Goal: Task Accomplishment & Management: Manage account settings

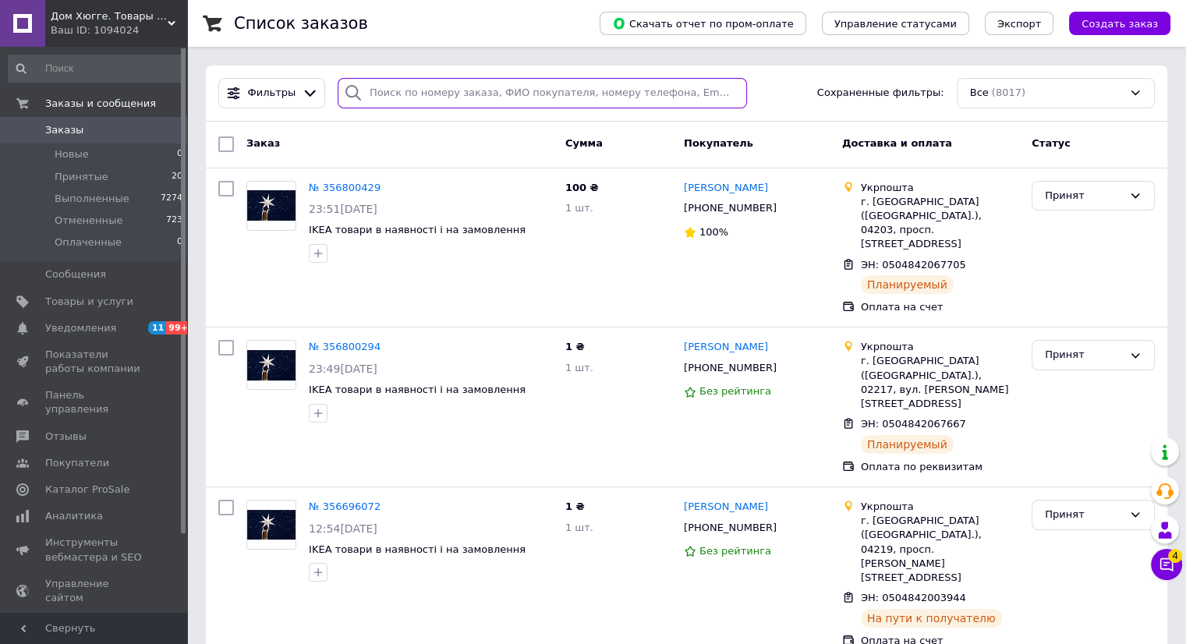
click at [390, 97] on input "search" at bounding box center [542, 93] width 409 height 30
paste input "81339363"
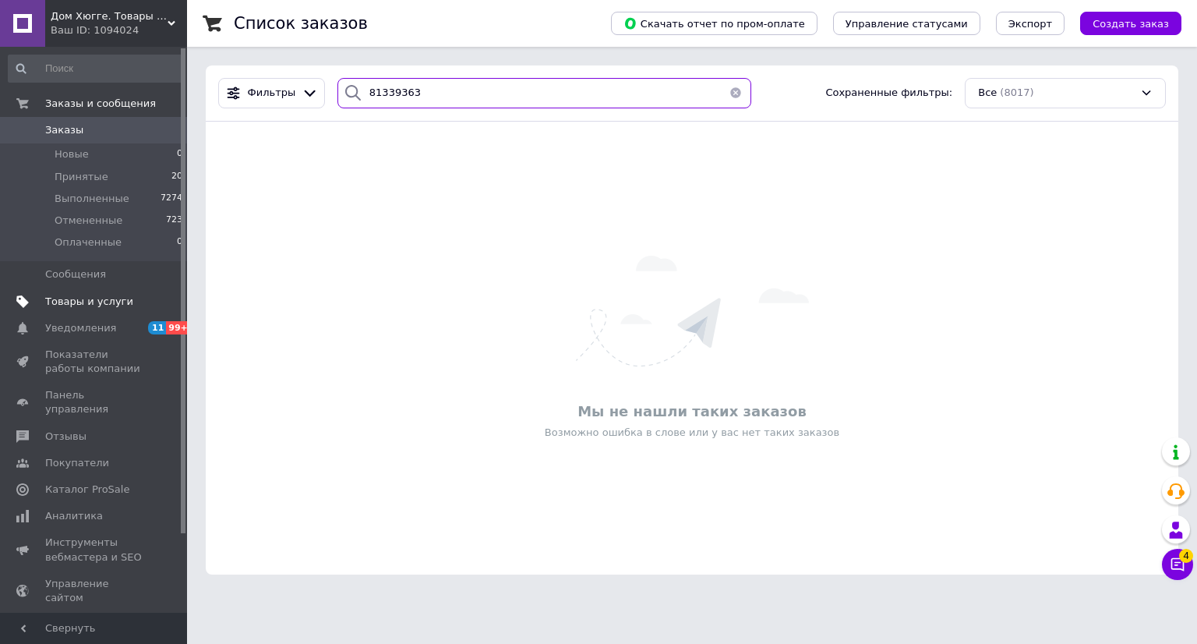
type input "81339363"
click at [94, 302] on span "Товары и услуги" at bounding box center [89, 302] width 88 height 14
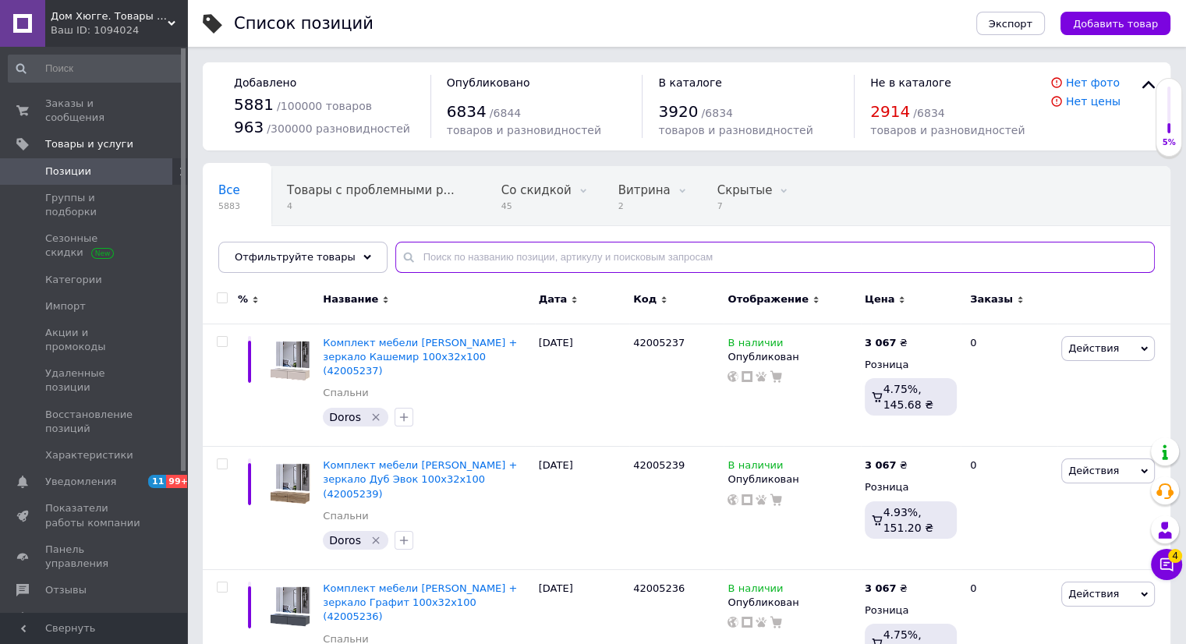
click at [452, 263] on input "text" at bounding box center [774, 257] width 759 height 31
paste input "81339363"
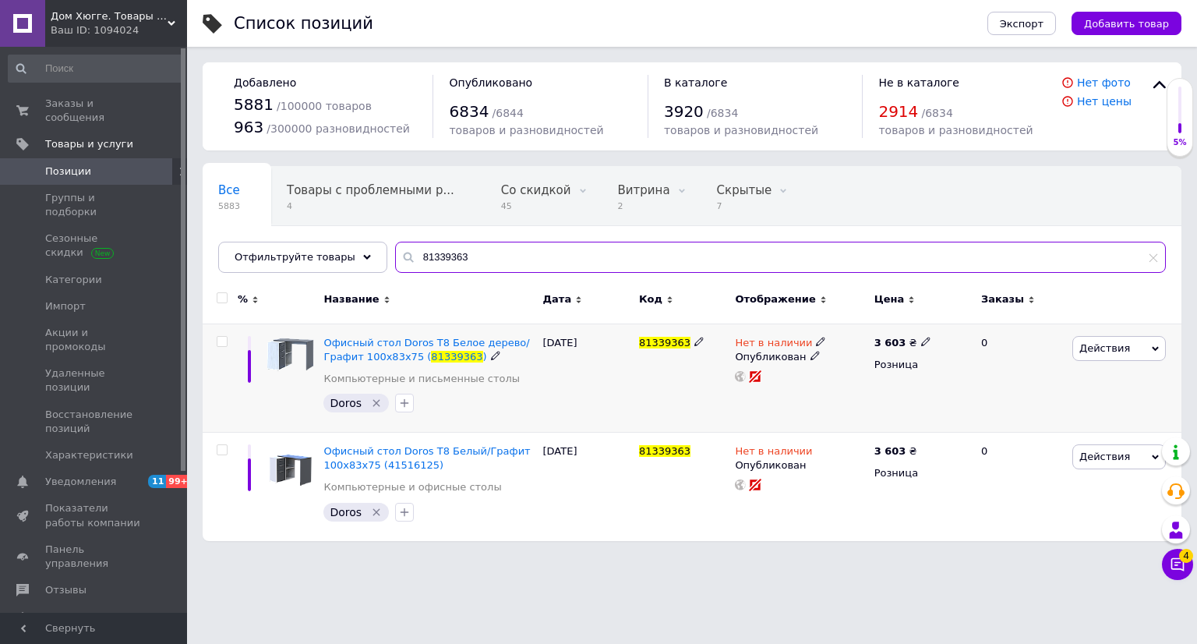
type input "81339363"
click at [221, 341] on input "checkbox" at bounding box center [222, 342] width 10 height 10
checkbox input "true"
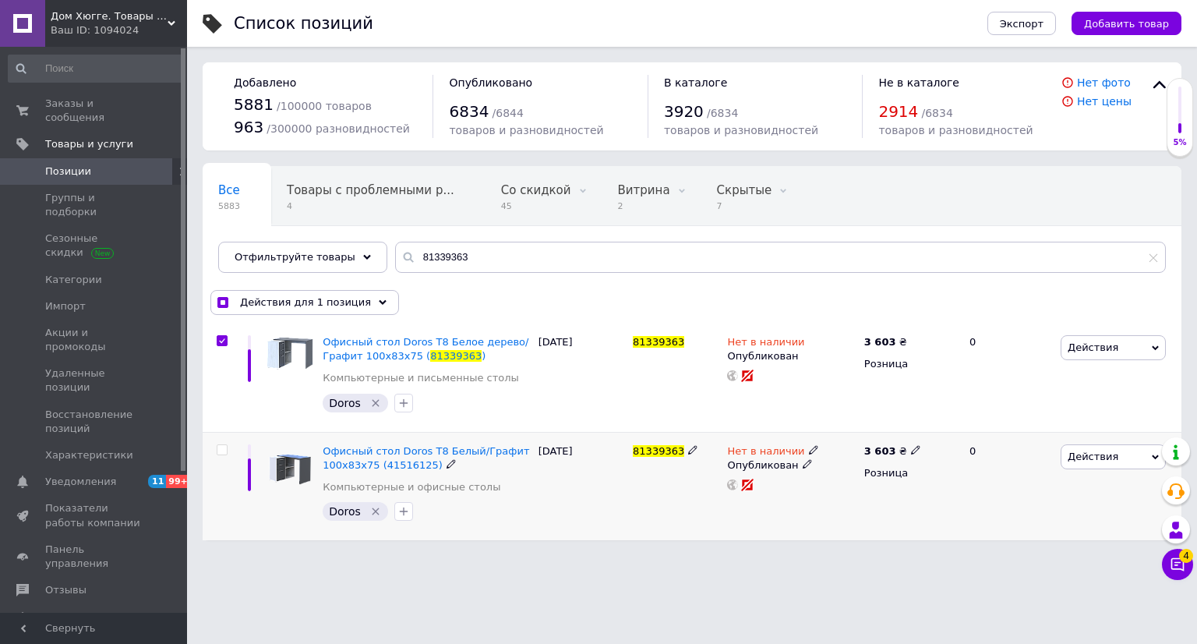
click at [224, 447] on input "checkbox" at bounding box center [222, 450] width 10 height 10
checkbox input "true"
click at [309, 309] on div "Действия для 2 позиции" at bounding box center [304, 302] width 189 height 25
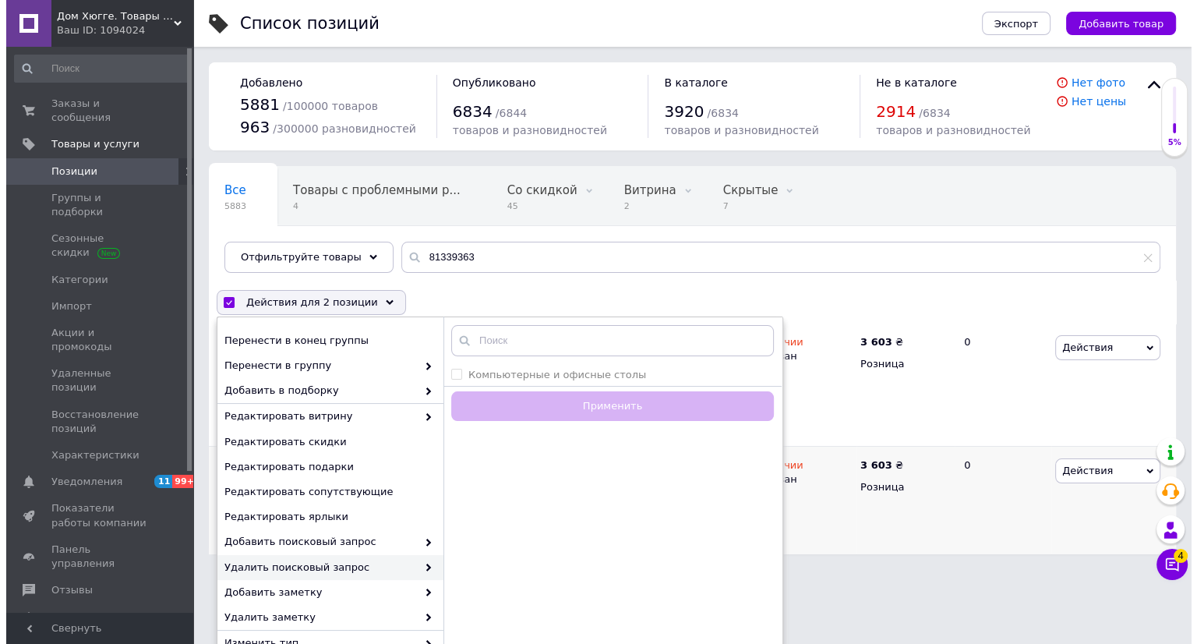
scroll to position [171, 0]
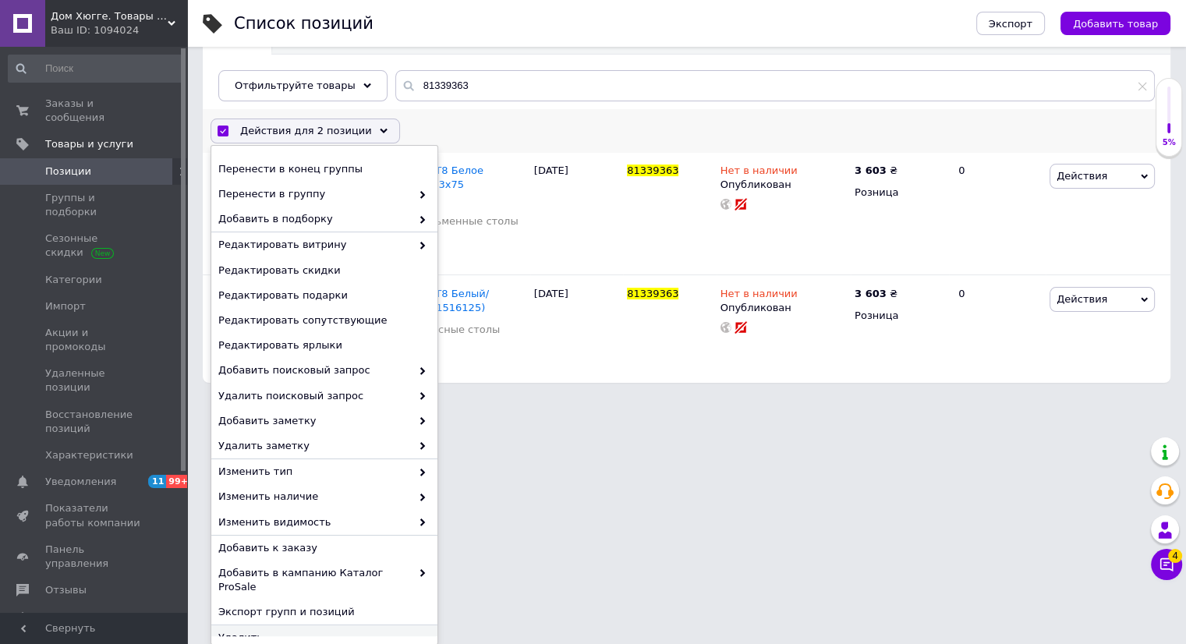
click at [252, 631] on span "Удалить" at bounding box center [322, 638] width 208 height 14
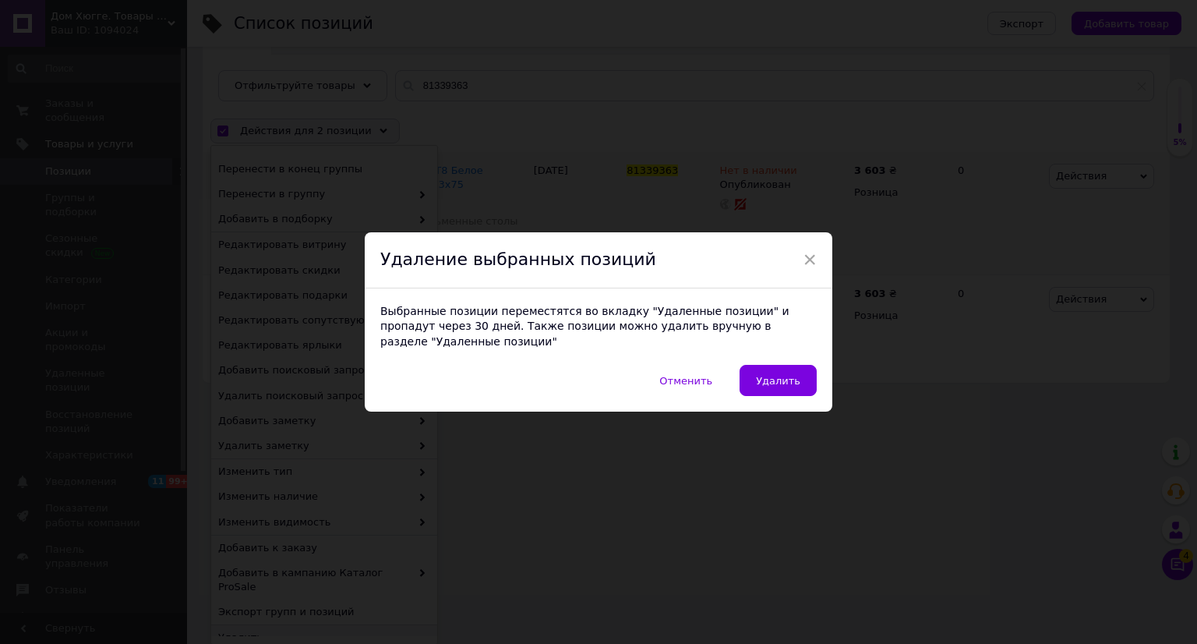
click at [765, 378] on span "Удалить" at bounding box center [778, 381] width 44 height 12
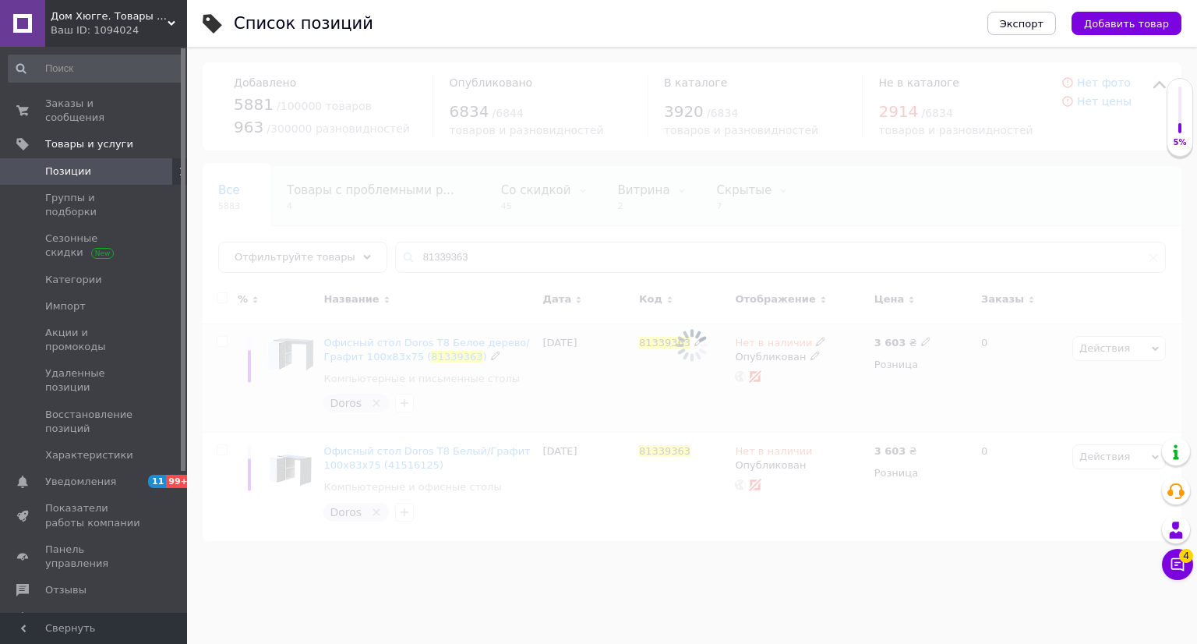
checkbox input "false"
